Goal: Information Seeking & Learning: Learn about a topic

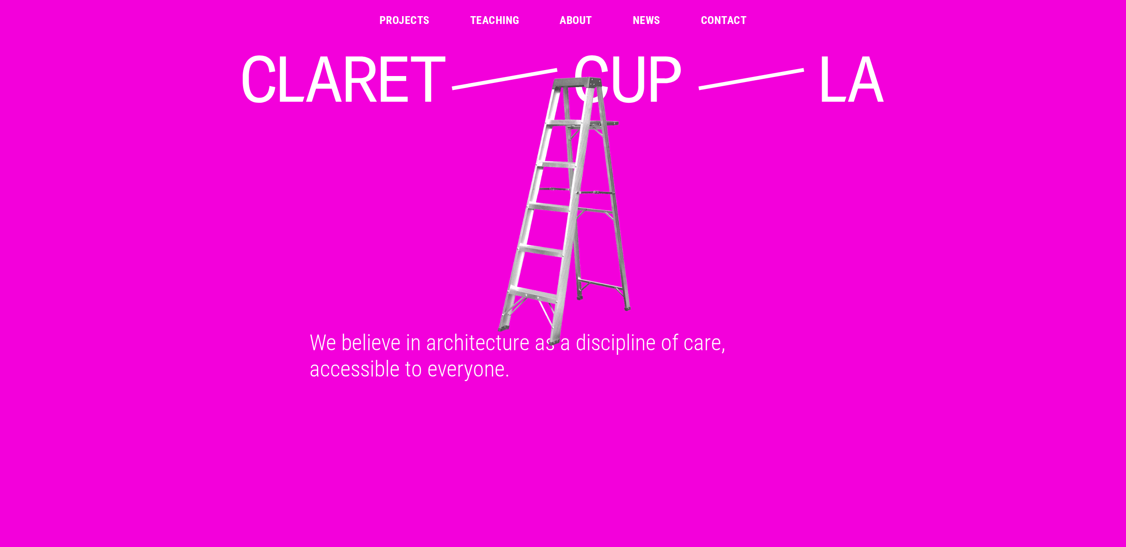
click at [418, 17] on link "Projects" at bounding box center [405, 20] width 50 height 11
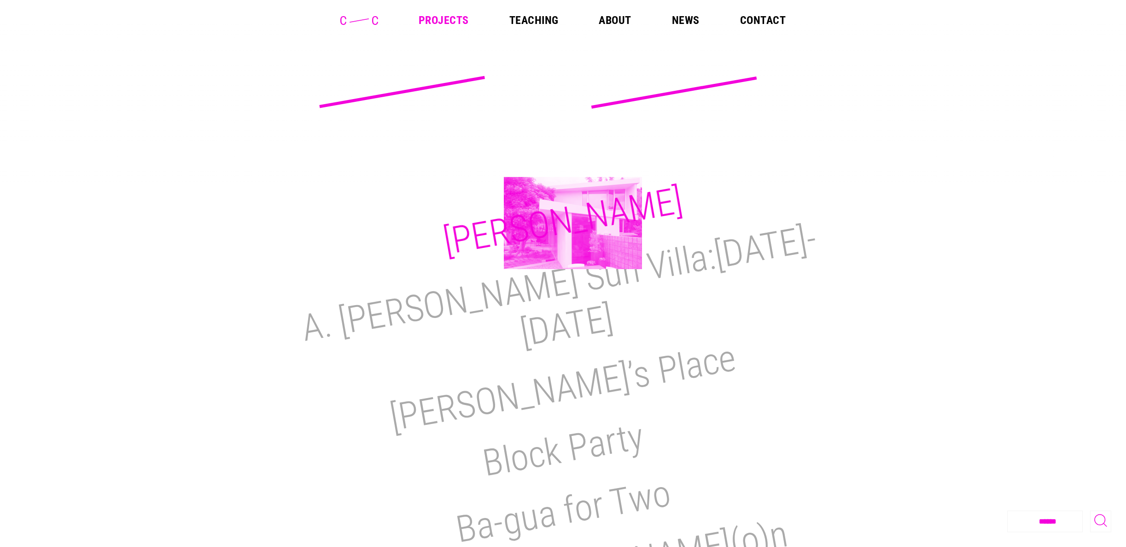
click at [573, 223] on h2 "[PERSON_NAME]" at bounding box center [562, 221] width 245 height 85
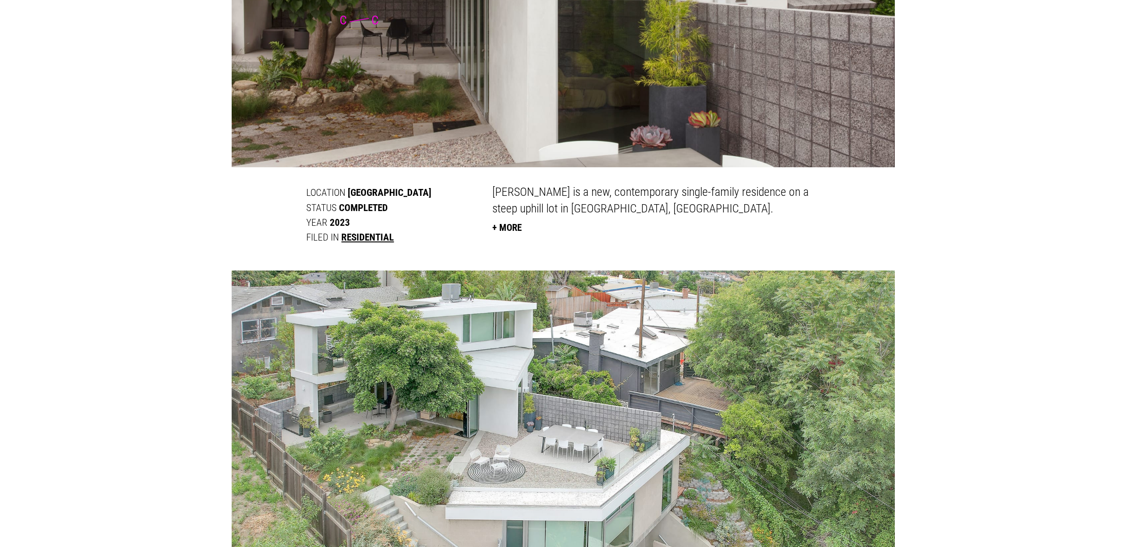
scroll to position [374, 0]
click at [522, 225] on button "+ More" at bounding box center [506, 227] width 29 height 20
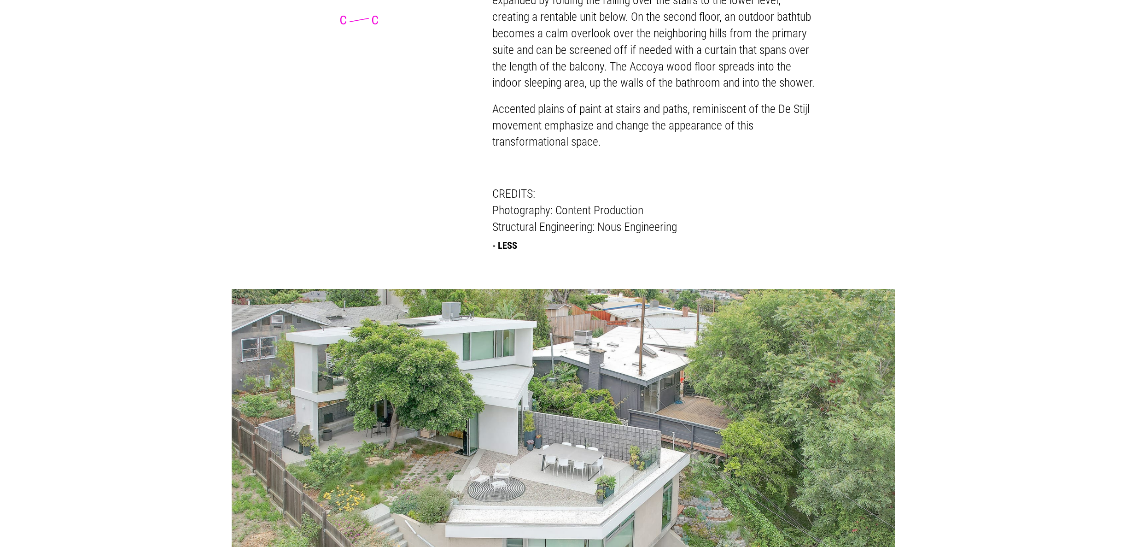
scroll to position [887, 0]
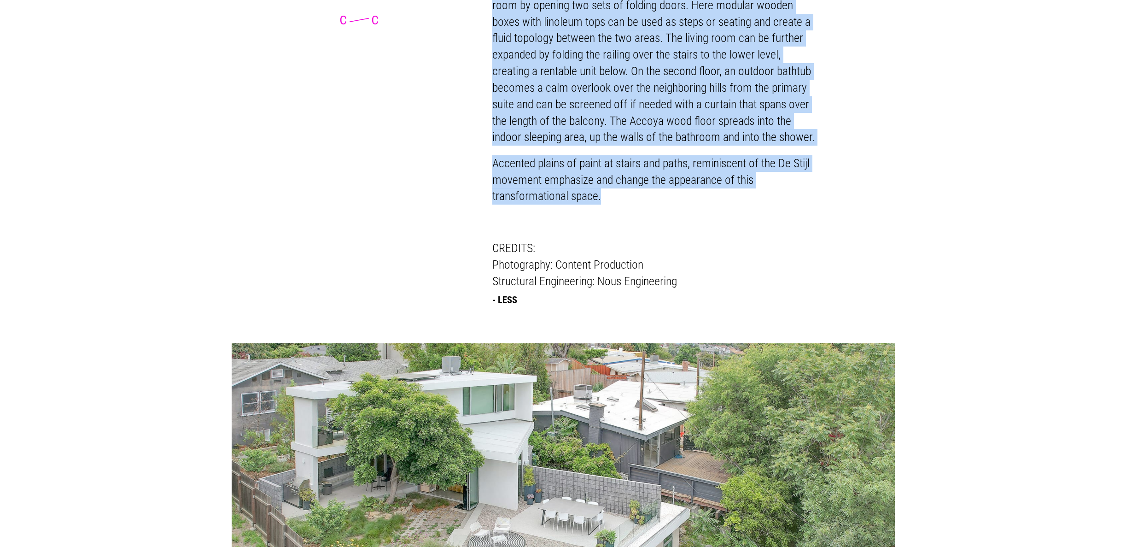
drag, startPoint x: 502, startPoint y: 190, endPoint x: 668, endPoint y: 249, distance: 176.4
copy div "M.H. Lair is a new, contemporary single-family residence on a steep uphill lot …"
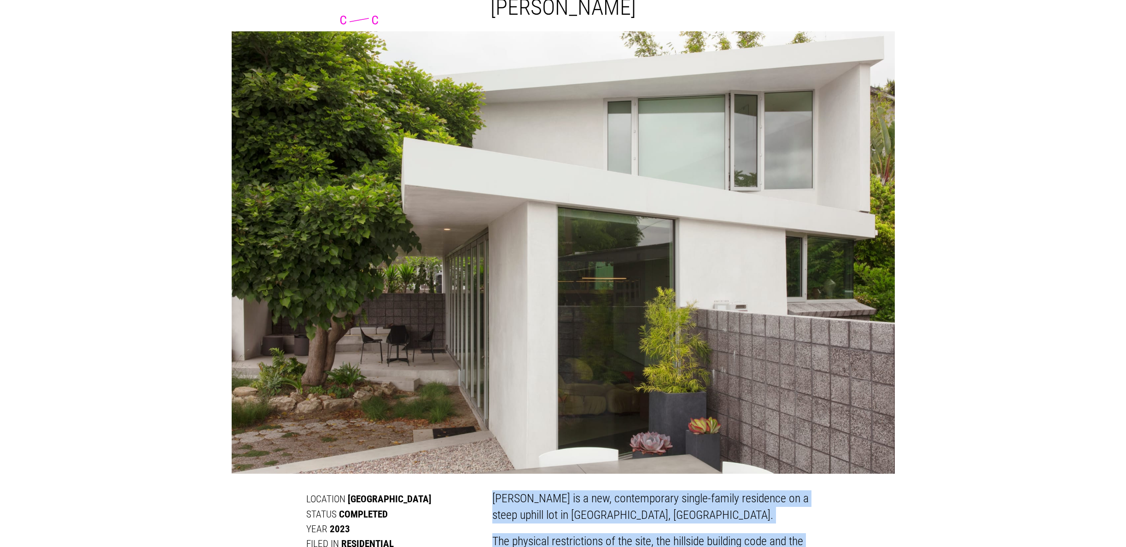
scroll to position [0, 0]
